Goal: Use online tool/utility

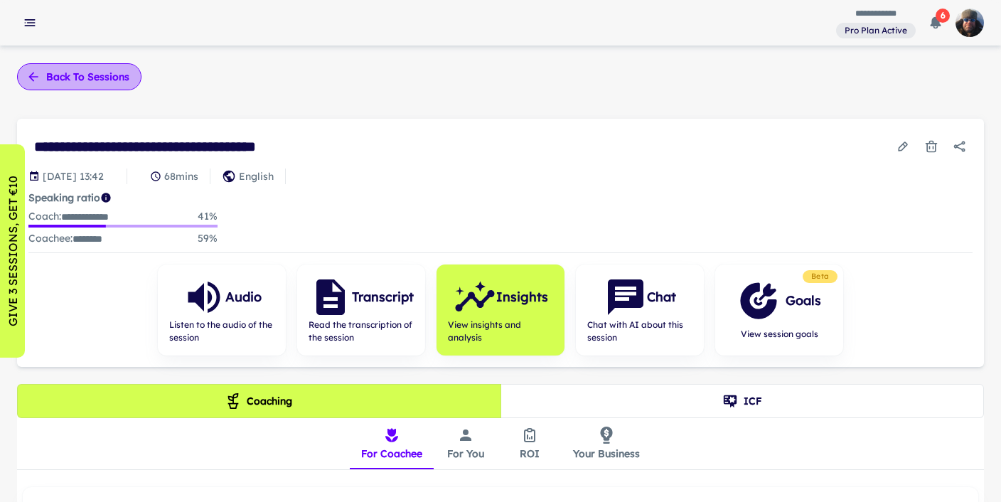
click at [78, 70] on button "Back to sessions" at bounding box center [79, 76] width 124 height 27
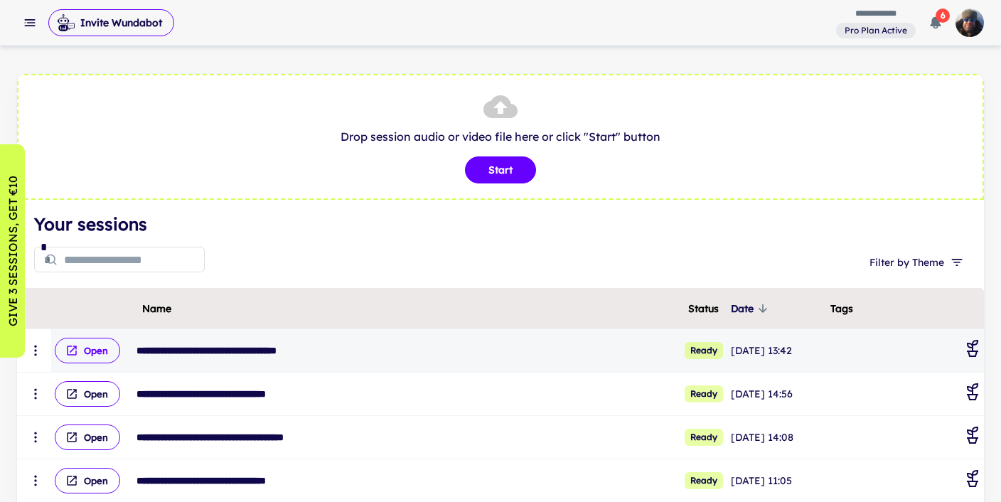
click at [81, 352] on button "Open" at bounding box center [87, 351] width 65 height 26
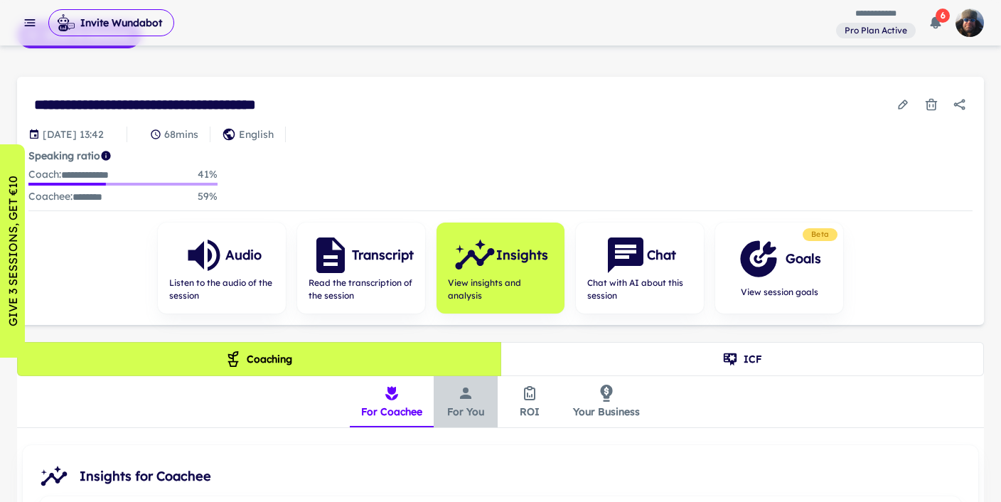
click at [458, 398] on icon "insights tabs" at bounding box center [465, 393] width 17 height 17
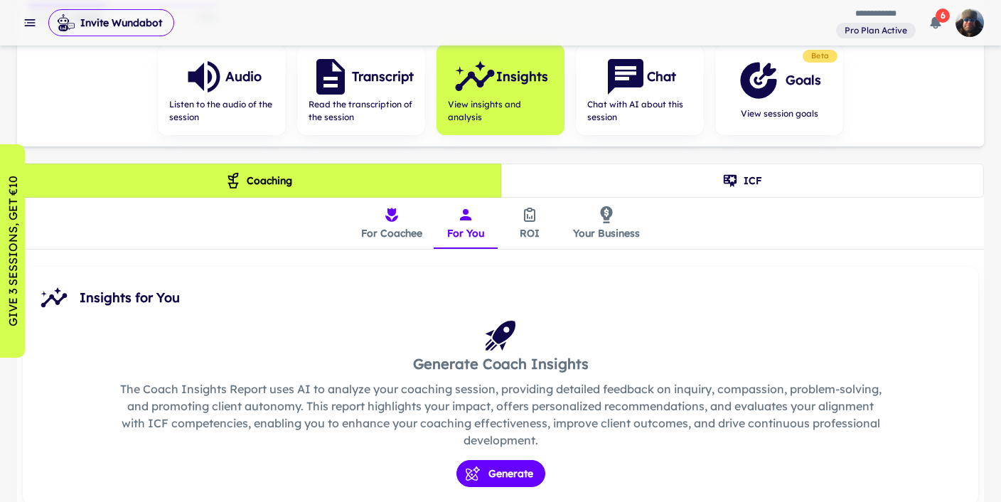
scroll to position [296, 0]
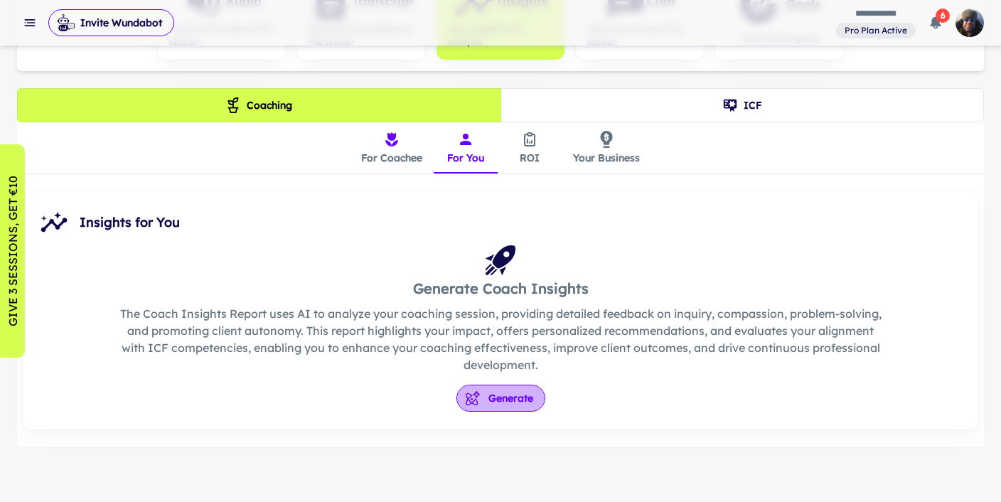
click at [506, 397] on button "Generate" at bounding box center [501, 398] width 89 height 27
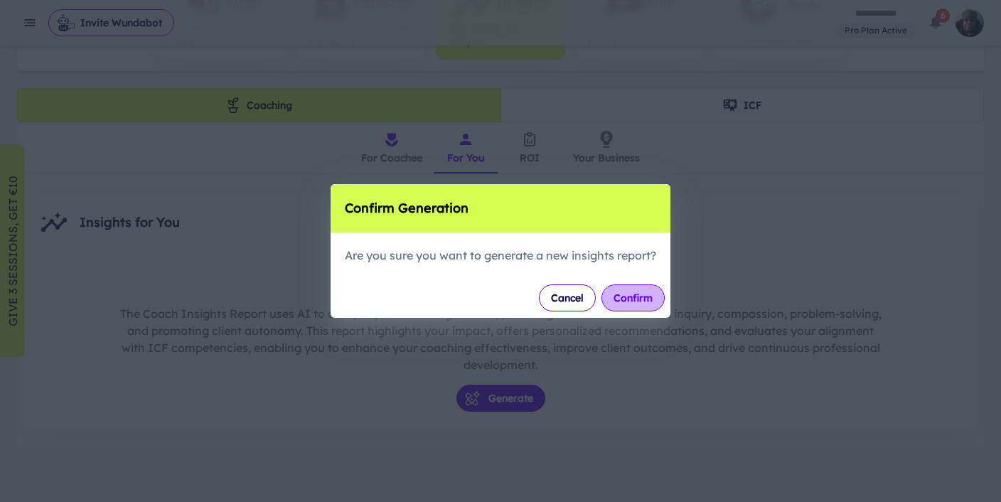
click at [637, 297] on button "Confirm" at bounding box center [633, 297] width 63 height 27
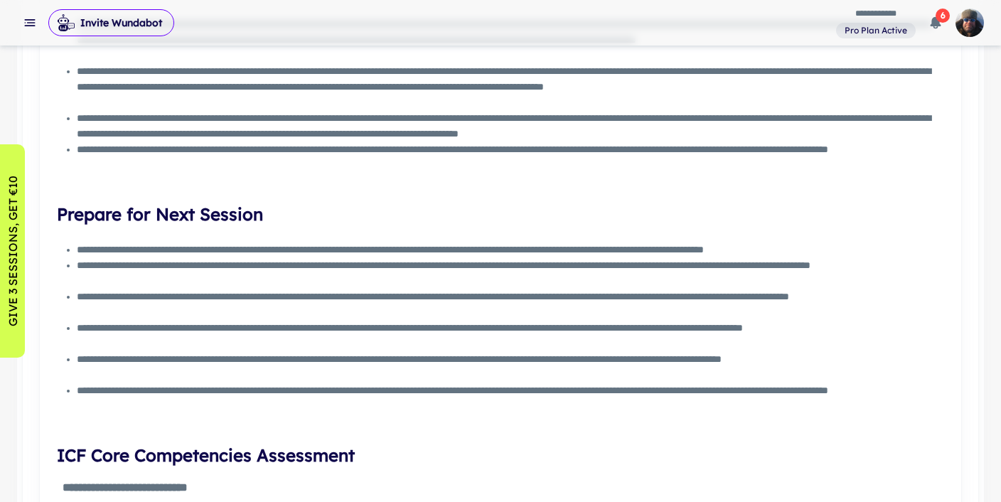
scroll to position [1783, 0]
